Goal: Transaction & Acquisition: Purchase product/service

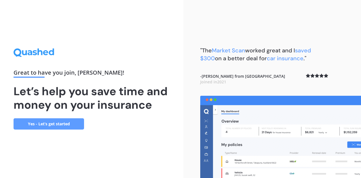
click at [44, 122] on link "Yes - Let’s get started" at bounding box center [49, 123] width 70 height 11
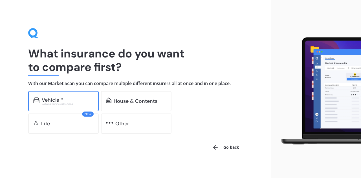
click at [63, 95] on div "Vehicle * Excludes commercial vehicles" at bounding box center [63, 101] width 70 height 20
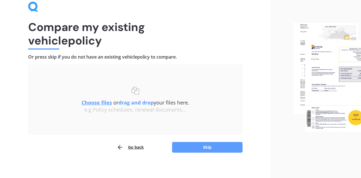
scroll to position [30, 0]
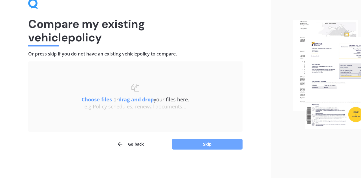
click at [203, 148] on button "Skip" at bounding box center [207, 144] width 70 height 11
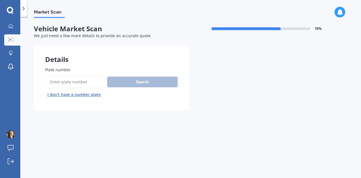
click at [124, 79] on div "Search I don’t have a number plate" at bounding box center [111, 87] width 132 height 23
click at [70, 78] on input "Plate number" at bounding box center [75, 82] width 60 height 12
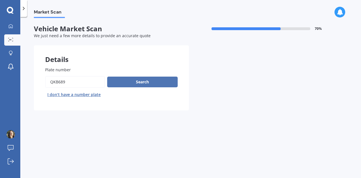
type input "QKB689"
click at [150, 80] on button "Search" at bounding box center [142, 82] width 70 height 11
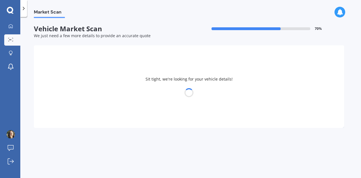
select select "PEUGEOT"
select select "208"
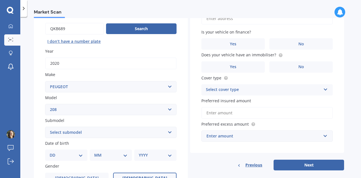
scroll to position [51, 0]
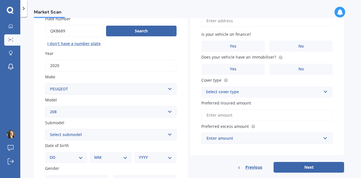
click at [45, 106] on select "Select model 106 2008 203 205 206 207 208 3008 306 307 308 309 4007 4008 405 40…" at bounding box center [110, 111] width 131 height 11
click at [291, 47] on label "No" at bounding box center [300, 46] width 63 height 11
click at [0, 0] on input "No" at bounding box center [0, 0] width 0 height 0
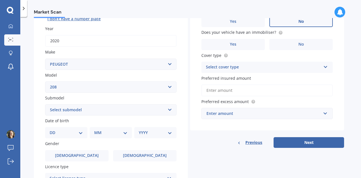
scroll to position [84, 0]
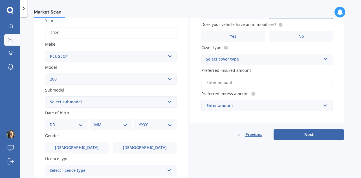
select select "5 DOOR"
click option "5 Door" at bounding box center [0, 0] width 0 height 0
click at [50, 122] on select "DD 01 02 03 04 05 06 07 08 09 10 11 12 13 14 15 16 17 18 19 20 21 22 23 24 25 2…" at bounding box center [66, 125] width 33 height 6
select select "20"
click option "20" at bounding box center [0, 0] width 0 height 0
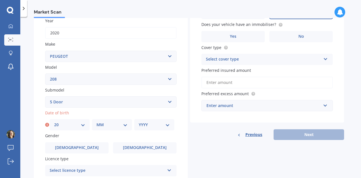
click at [96, 122] on select "MM 01 02 03 04 05 06 07 08 09 10 11 12" at bounding box center [111, 125] width 31 height 6
select select "07"
click option "07" at bounding box center [0, 0] width 0 height 0
click at [139, 122] on select "YYYY 2025 2024 2023 2022 2021 2020 2019 2018 2017 2016 2015 2014 2013 2012 2011…" at bounding box center [154, 125] width 31 height 6
select select "1969"
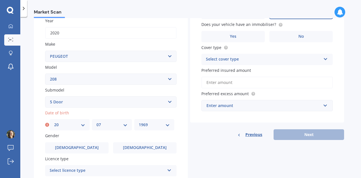
click option "1969" at bounding box center [0, 0] width 0 height 0
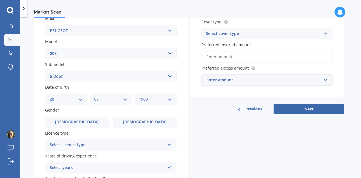
scroll to position [121, 0]
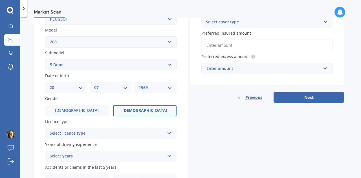
click at [144, 113] on span "[DEMOGRAPHIC_DATA]" at bounding box center [144, 110] width 45 height 5
click at [0, 0] on input "[DEMOGRAPHIC_DATA]" at bounding box center [0, 0] width 0 height 0
click at [169, 133] on icon at bounding box center [169, 132] width 5 height 4
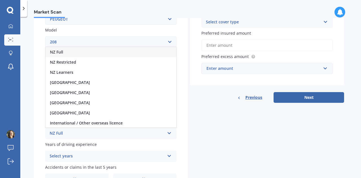
click at [62, 53] on span "NZ Full" at bounding box center [56, 51] width 13 height 5
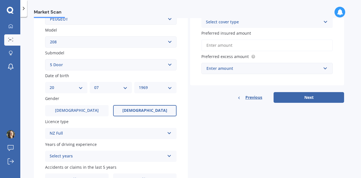
scroll to position [154, 0]
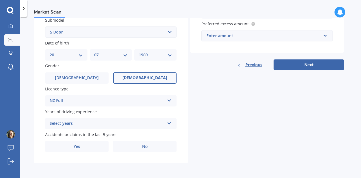
click at [170, 123] on icon at bounding box center [169, 122] width 5 height 4
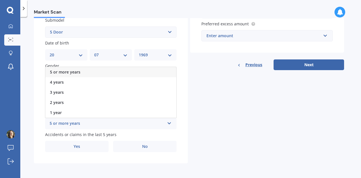
click at [75, 70] on span "5 or more years" at bounding box center [65, 71] width 30 height 5
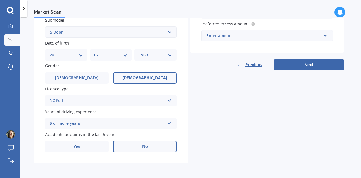
click at [143, 147] on span "No" at bounding box center [145, 146] width 6 height 5
click at [0, 0] on input "No" at bounding box center [0, 0] width 0 height 0
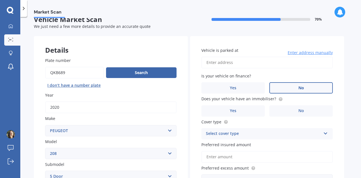
scroll to position [0, 0]
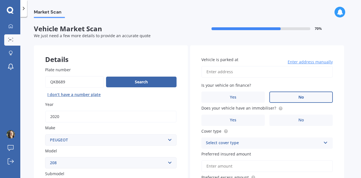
click at [237, 71] on input "Vehicle is parked at" at bounding box center [266, 72] width 131 height 12
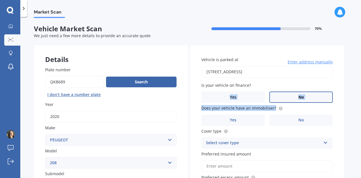
type input "16 Carrs Road, Loburn 7472"
click at [290, 94] on label "No" at bounding box center [300, 97] width 63 height 11
click at [0, 0] on input "No" at bounding box center [0, 0] width 0 height 0
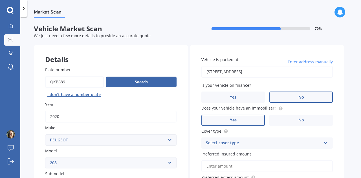
click at [233, 121] on span "Yes" at bounding box center [233, 120] width 7 height 5
click at [0, 0] on input "Yes" at bounding box center [0, 0] width 0 height 0
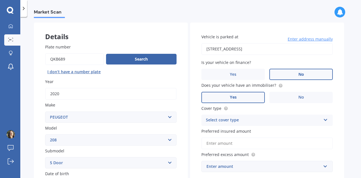
scroll to position [24, 0]
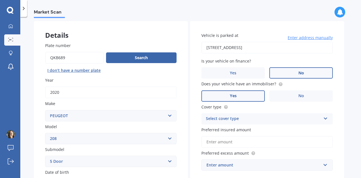
click at [326, 119] on icon at bounding box center [325, 117] width 5 height 4
click at [284, 130] on div "Comprehensive" at bounding box center [266, 130] width 131 height 10
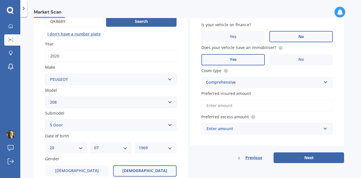
scroll to position [64, 0]
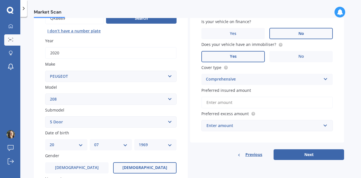
click at [270, 104] on input "Preferred insured amount" at bounding box center [266, 103] width 131 height 12
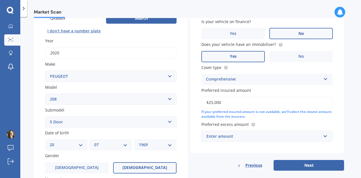
type input "$25,000"
click at [327, 138] on input "text" at bounding box center [265, 136] width 126 height 11
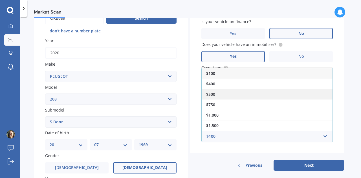
click at [222, 93] on div "$500" at bounding box center [266, 94] width 131 height 10
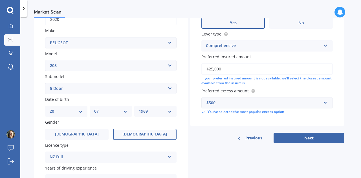
scroll to position [99, 0]
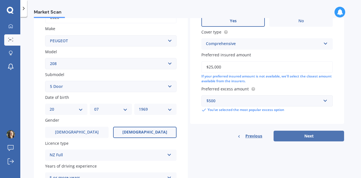
click at [305, 136] on button "Next" at bounding box center [308, 136] width 70 height 11
select select "20"
select select "07"
select select "1969"
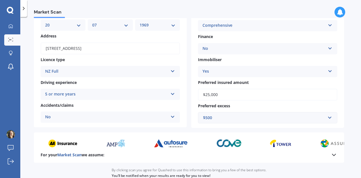
scroll to position [113, 0]
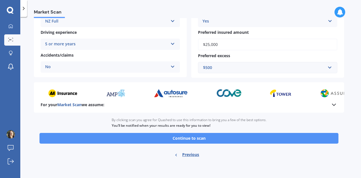
click at [180, 140] on button "Continue to scan" at bounding box center [188, 138] width 299 height 11
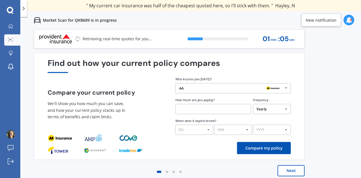
click at [285, 88] on icon at bounding box center [286, 87] width 8 height 9
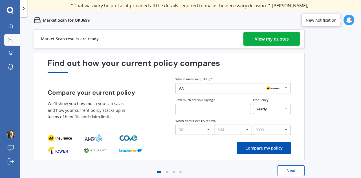
click at [268, 42] on div "View my quotes" at bounding box center [271, 39] width 34 height 14
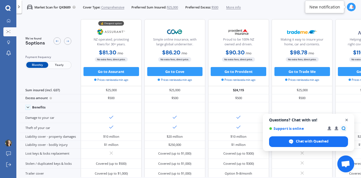
click at [346, 120] on span "Open chat" at bounding box center [346, 120] width 7 height 7
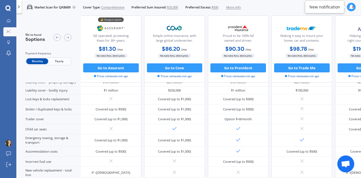
scroll to position [0, 0]
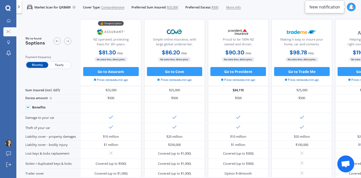
click at [58, 67] on span "Yearly" at bounding box center [59, 65] width 22 height 6
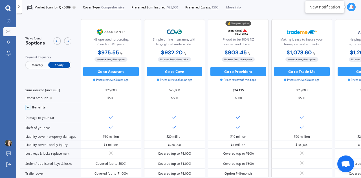
scroll to position [0, 44]
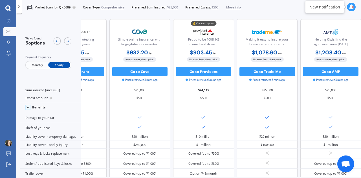
click at [37, 65] on span "Monthly" at bounding box center [37, 65] width 22 height 6
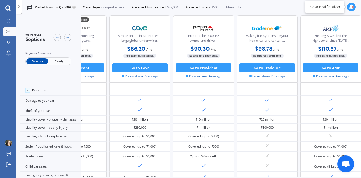
scroll to position [27, 44]
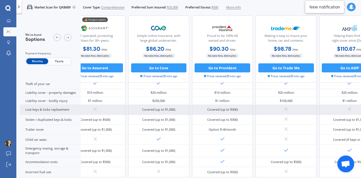
scroll to position [0, 20]
